Goal: Navigation & Orientation: Find specific page/section

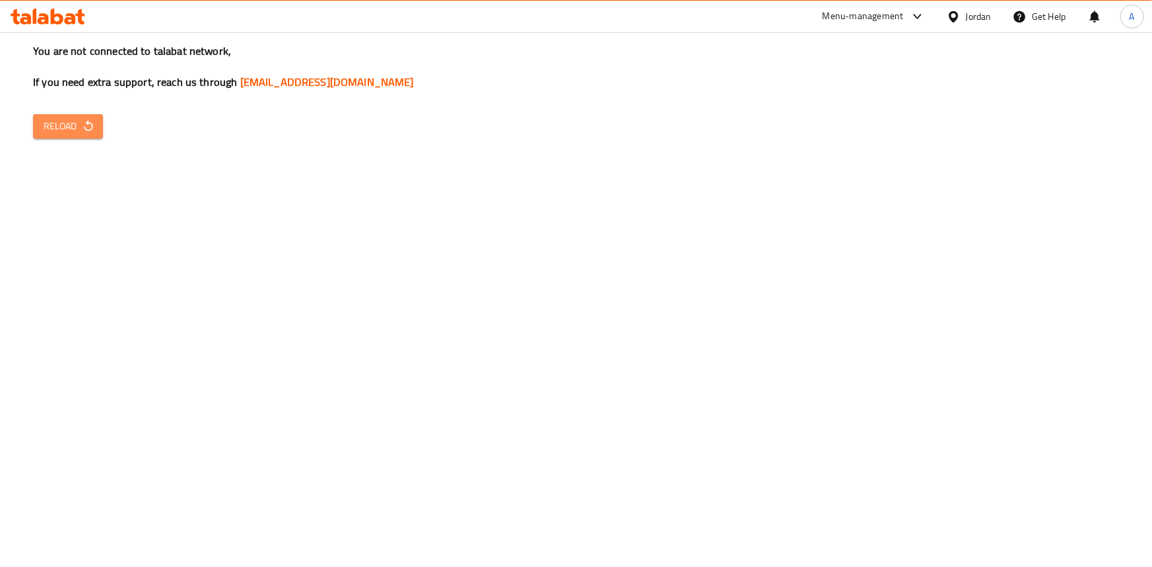
click at [78, 116] on button "Reload" at bounding box center [68, 126] width 70 height 24
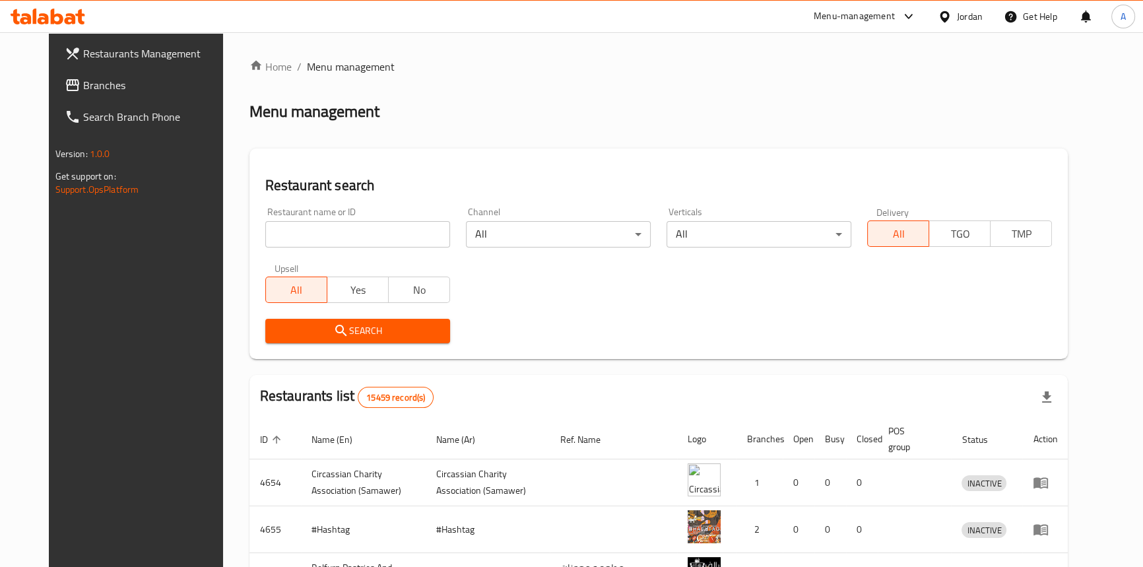
click at [975, 16] on div "Jordan" at bounding box center [970, 16] width 26 height 15
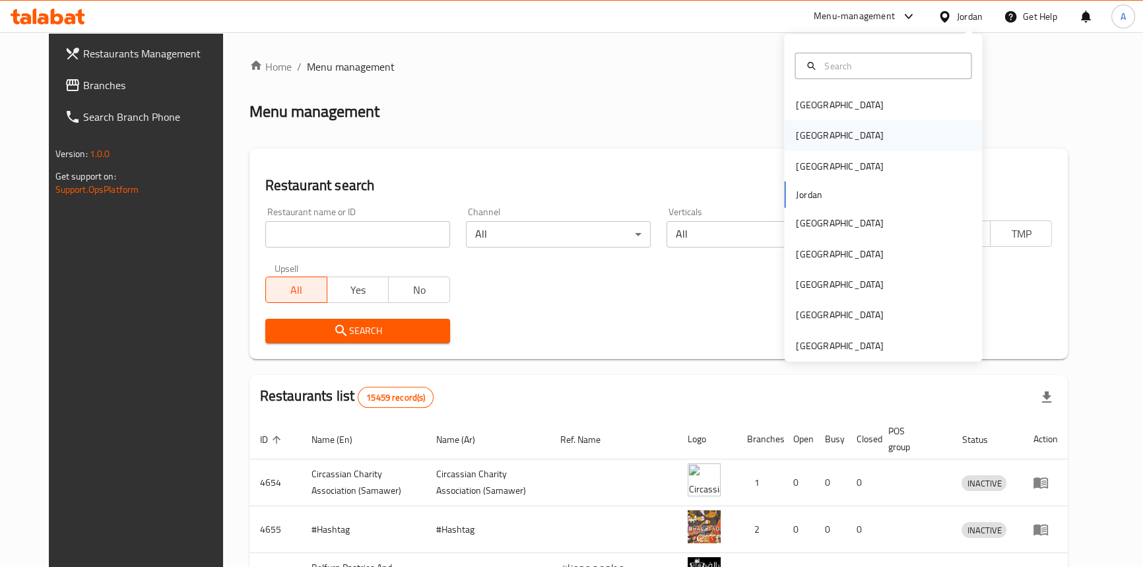
click at [802, 140] on div "Egypt" at bounding box center [839, 135] width 87 height 15
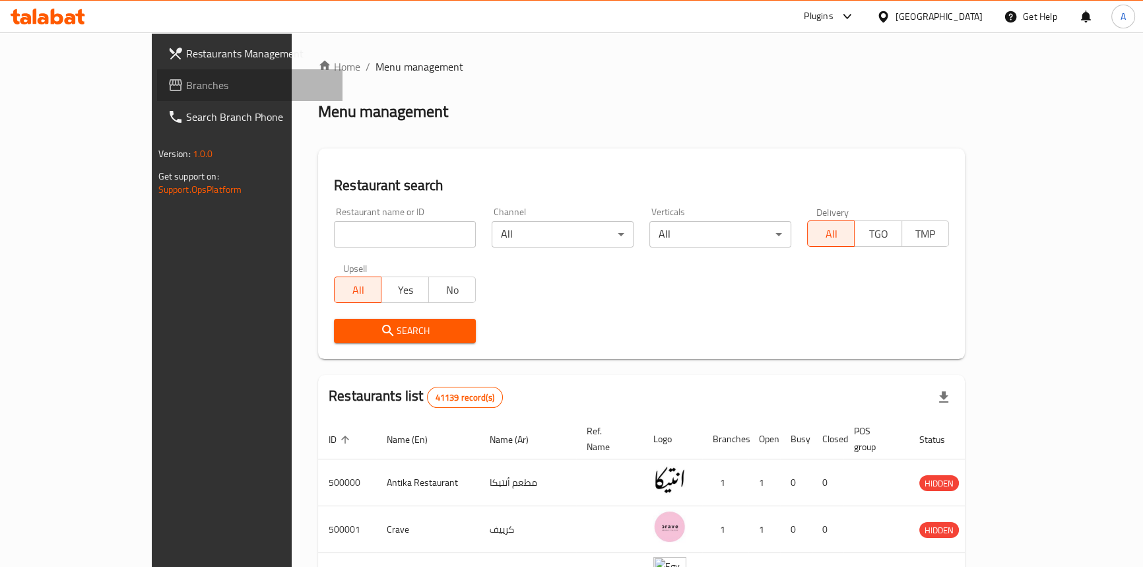
click at [186, 92] on span "Branches" at bounding box center [259, 85] width 146 height 16
